Goal: Task Accomplishment & Management: Use online tool/utility

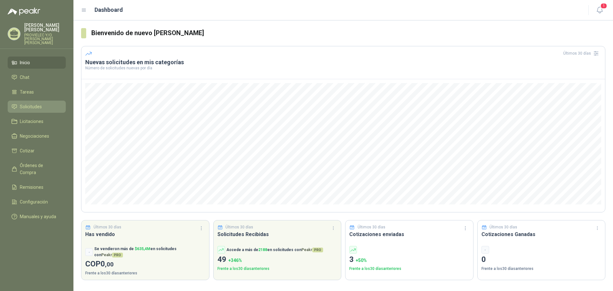
click at [39, 103] on span "Solicitudes" at bounding box center [31, 106] width 22 height 7
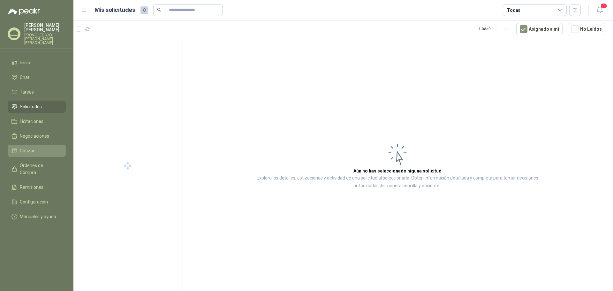
click at [37, 147] on li "Cotizar" at bounding box center [36, 150] width 50 height 7
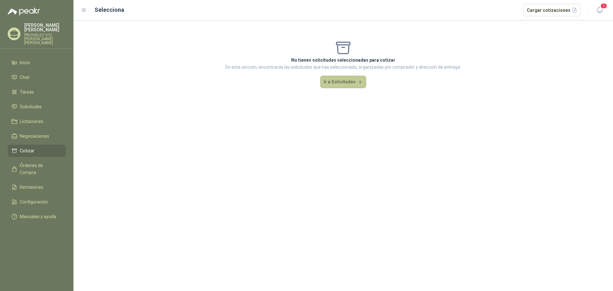
click at [341, 80] on button "Ir a Solicitudes" at bounding box center [343, 82] width 46 height 13
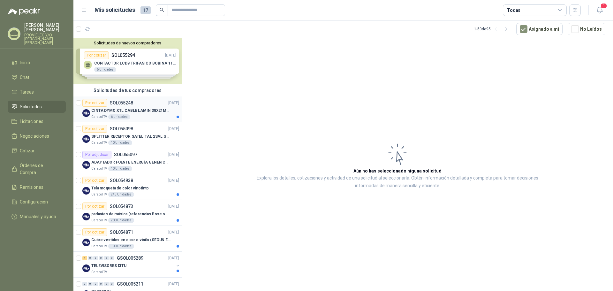
click at [120, 113] on p "CINTA DYMO XTL CABLE LAMIN 38X21MMBLANCO" at bounding box center [131, 111] width 80 height 6
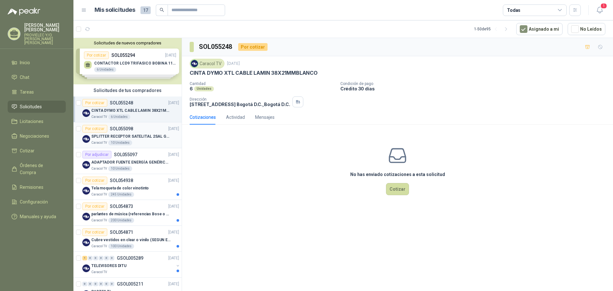
click at [133, 133] on div "SPLITTER RECEPTOR SATELITAL 2SAL GT-SP21" at bounding box center [135, 137] width 88 height 8
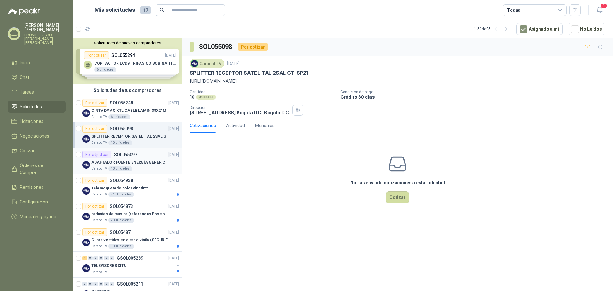
click at [136, 159] on div "ADAPTADOR FUENTE ENERGÍA GENÉRICO 24V 1A" at bounding box center [135, 162] width 88 height 8
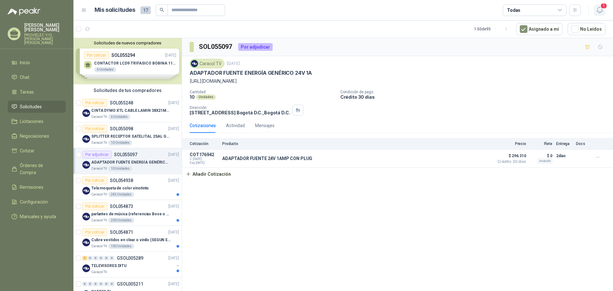
click at [604, 8] on span "1" at bounding box center [603, 6] width 7 height 6
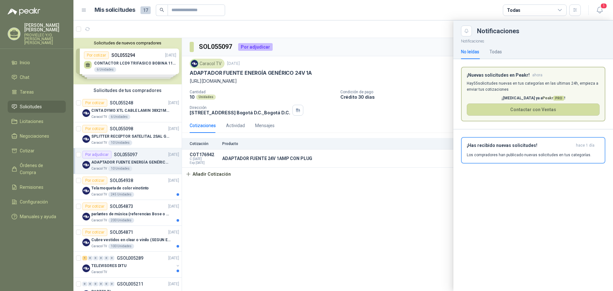
click at [129, 108] on div at bounding box center [343, 155] width 540 height 271
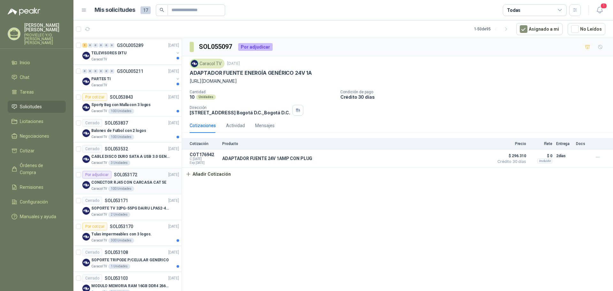
scroll to position [224, 0]
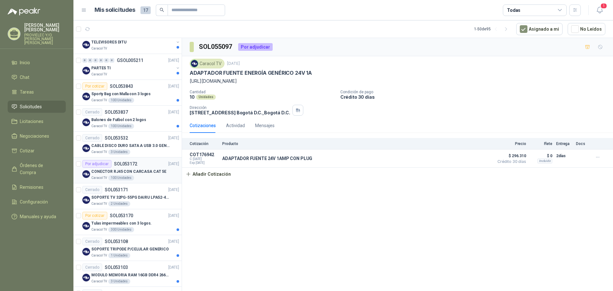
click at [144, 172] on p "CONECTOR RJ45 CON CARCASA CAT 5E" at bounding box center [128, 172] width 75 height 6
